Goal: Task Accomplishment & Management: Complete application form

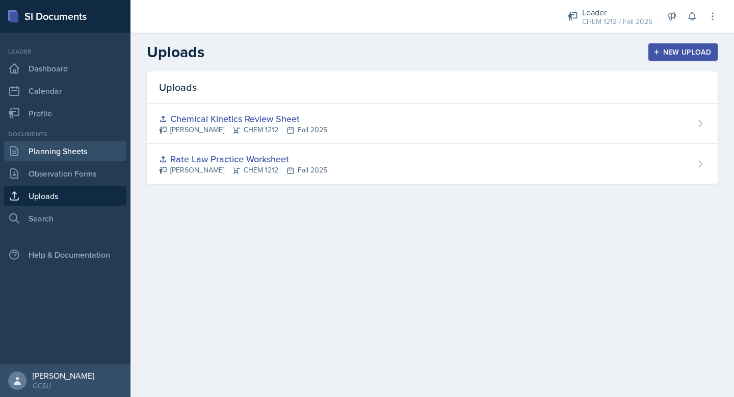
click at [67, 152] on link "Planning Sheets" at bounding box center [65, 151] width 122 height 20
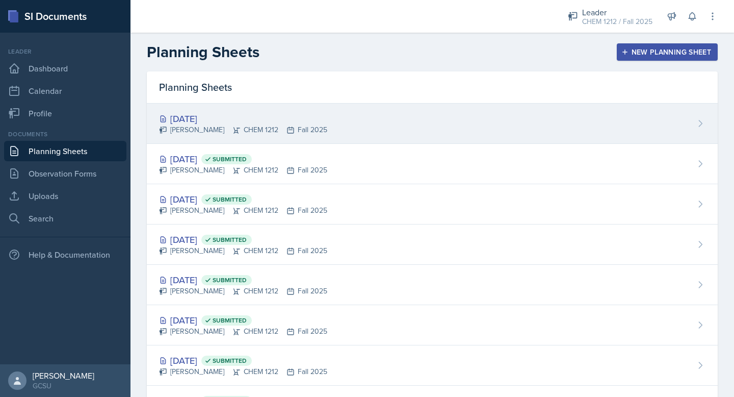
click at [237, 122] on div "[DATE]" at bounding box center [243, 119] width 168 height 14
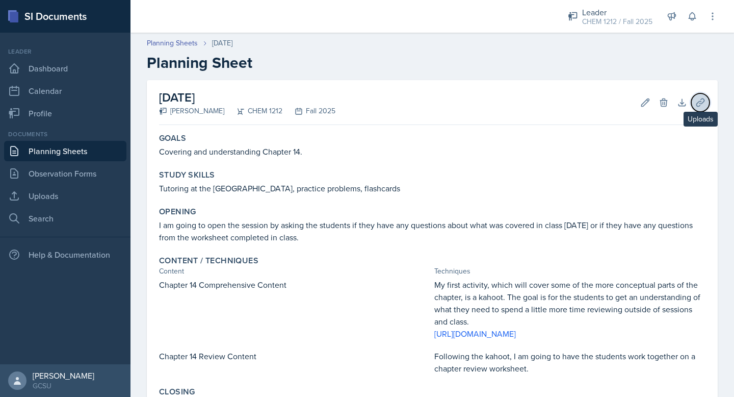
click at [702, 97] on icon at bounding box center [701, 102] width 10 height 10
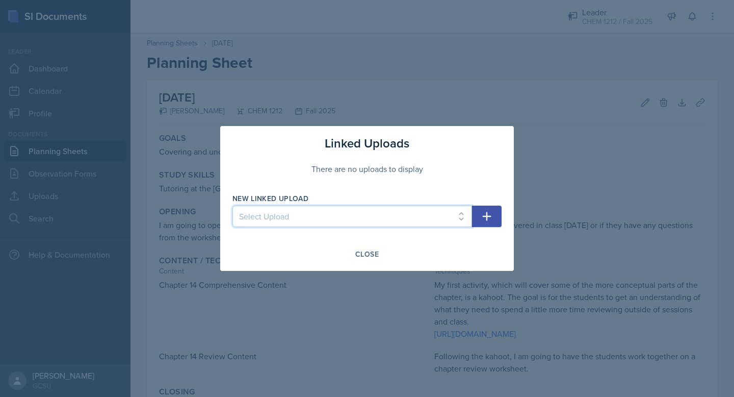
click at [338, 219] on select "Select Upload Rate Law Practice Worksheet Chemical Kinetics Review Sheet" at bounding box center [353, 215] width 240 height 21
select select "1e5746d3-0dd4-4f40-bf4e-0aade218e08d"
click at [233, 205] on select "Select Upload Rate Law Practice Worksheet Chemical Kinetics Review Sheet" at bounding box center [353, 215] width 240 height 21
click at [499, 217] on button "button" at bounding box center [487, 215] width 30 height 21
select select
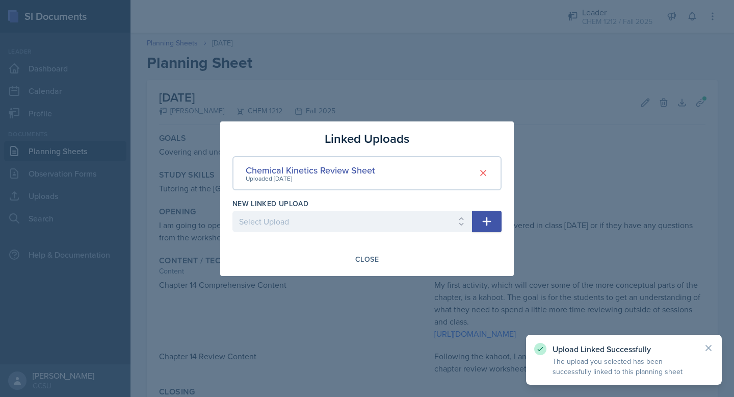
click at [345, 56] on div at bounding box center [367, 198] width 734 height 397
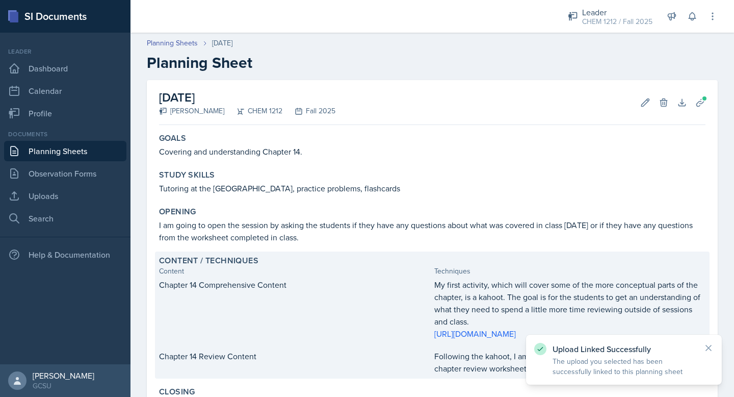
scroll to position [160, 0]
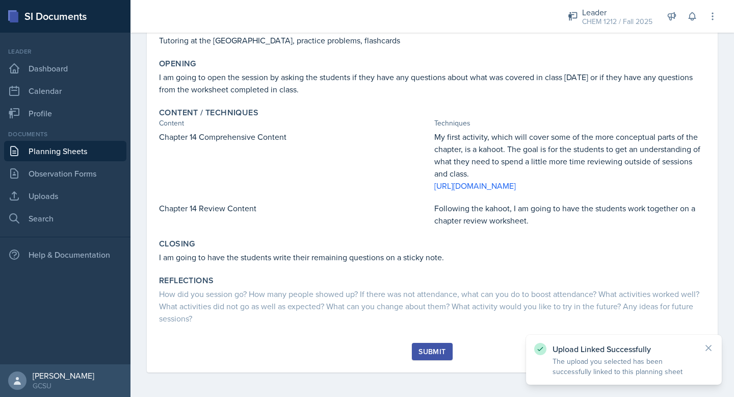
click at [428, 357] on button "Submit" at bounding box center [432, 351] width 40 height 17
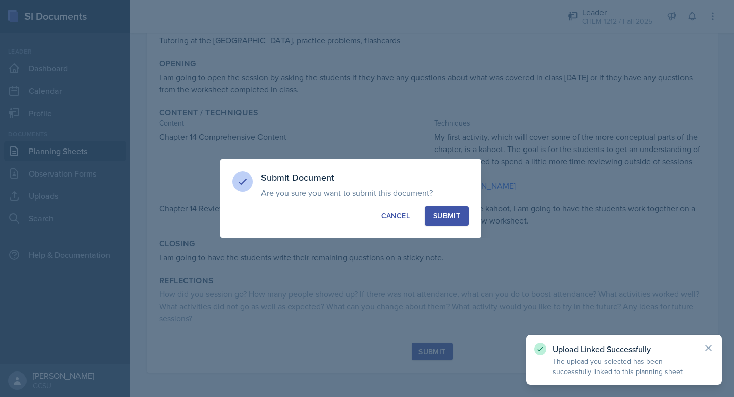
click at [448, 220] on div "Submit" at bounding box center [446, 216] width 27 height 10
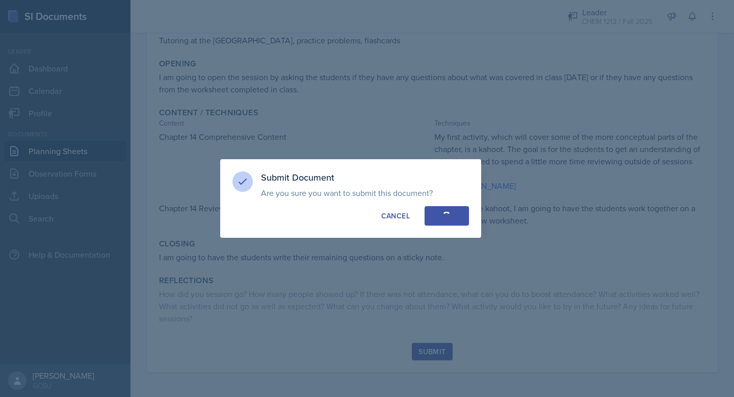
scroll to position [92, 0]
